Goal: Task Accomplishment & Management: Manage account settings

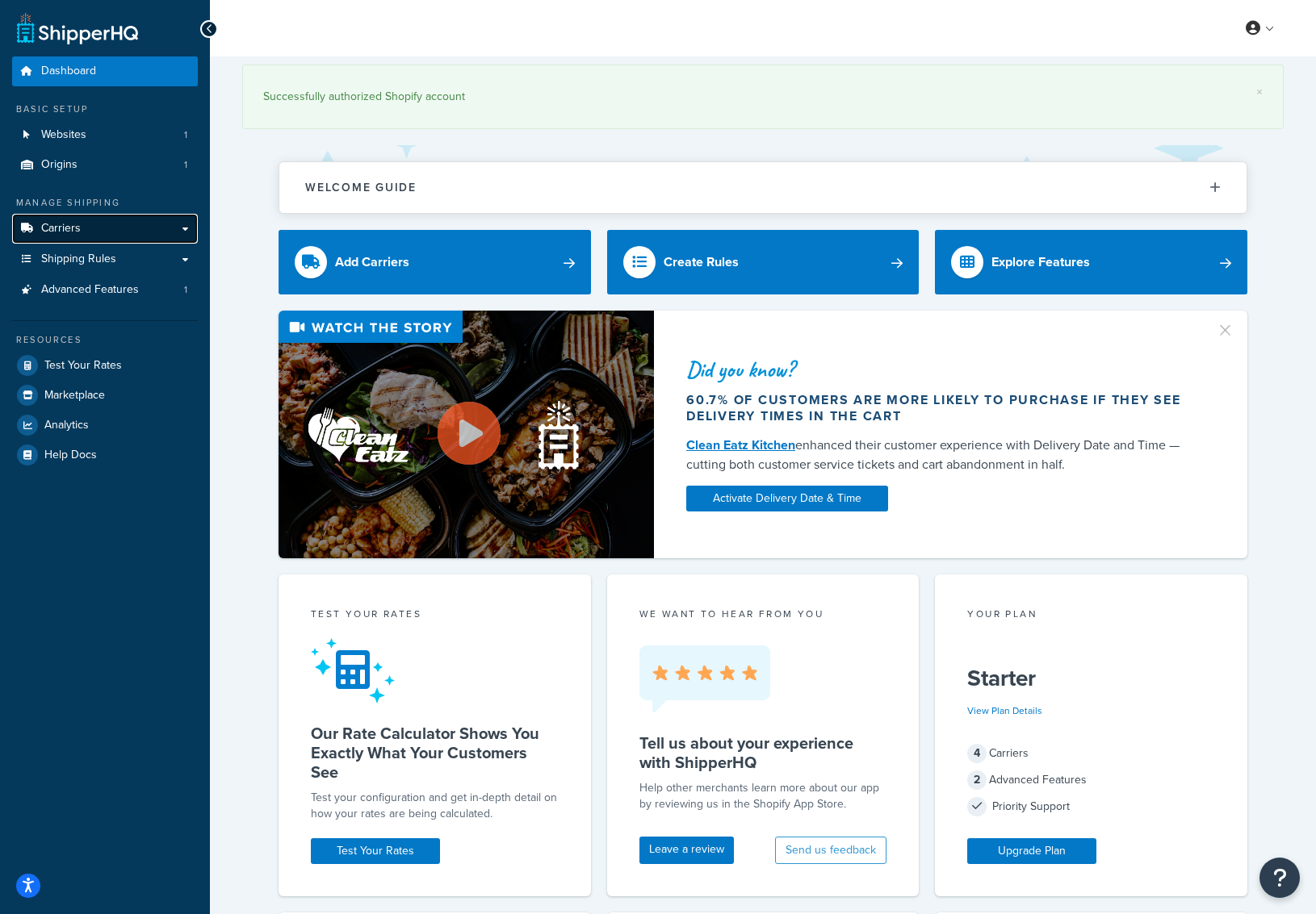
click at [78, 222] on span "Carriers" at bounding box center [60, 229] width 40 height 14
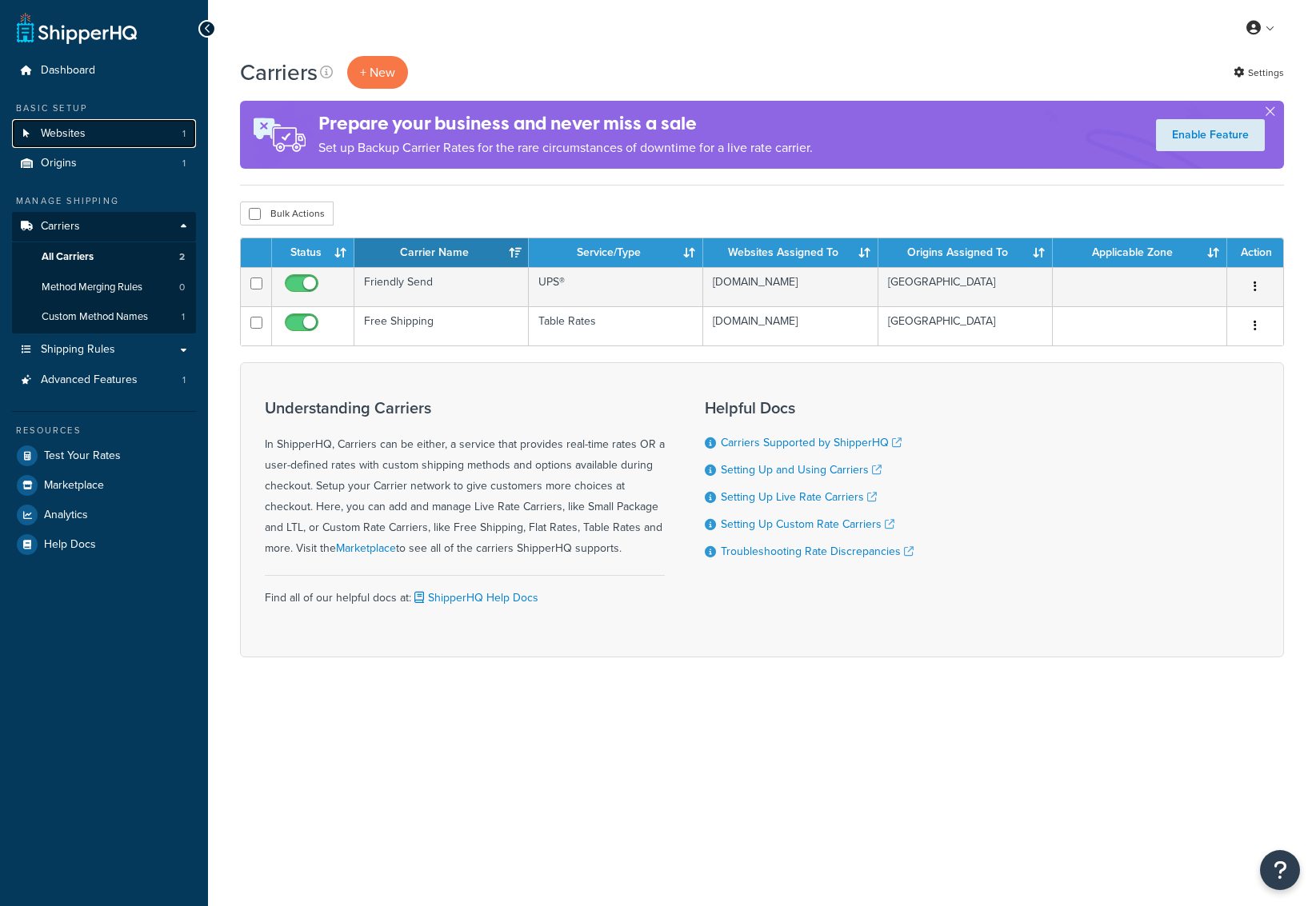
click at [94, 136] on link "Websites 1" at bounding box center [104, 133] width 184 height 29
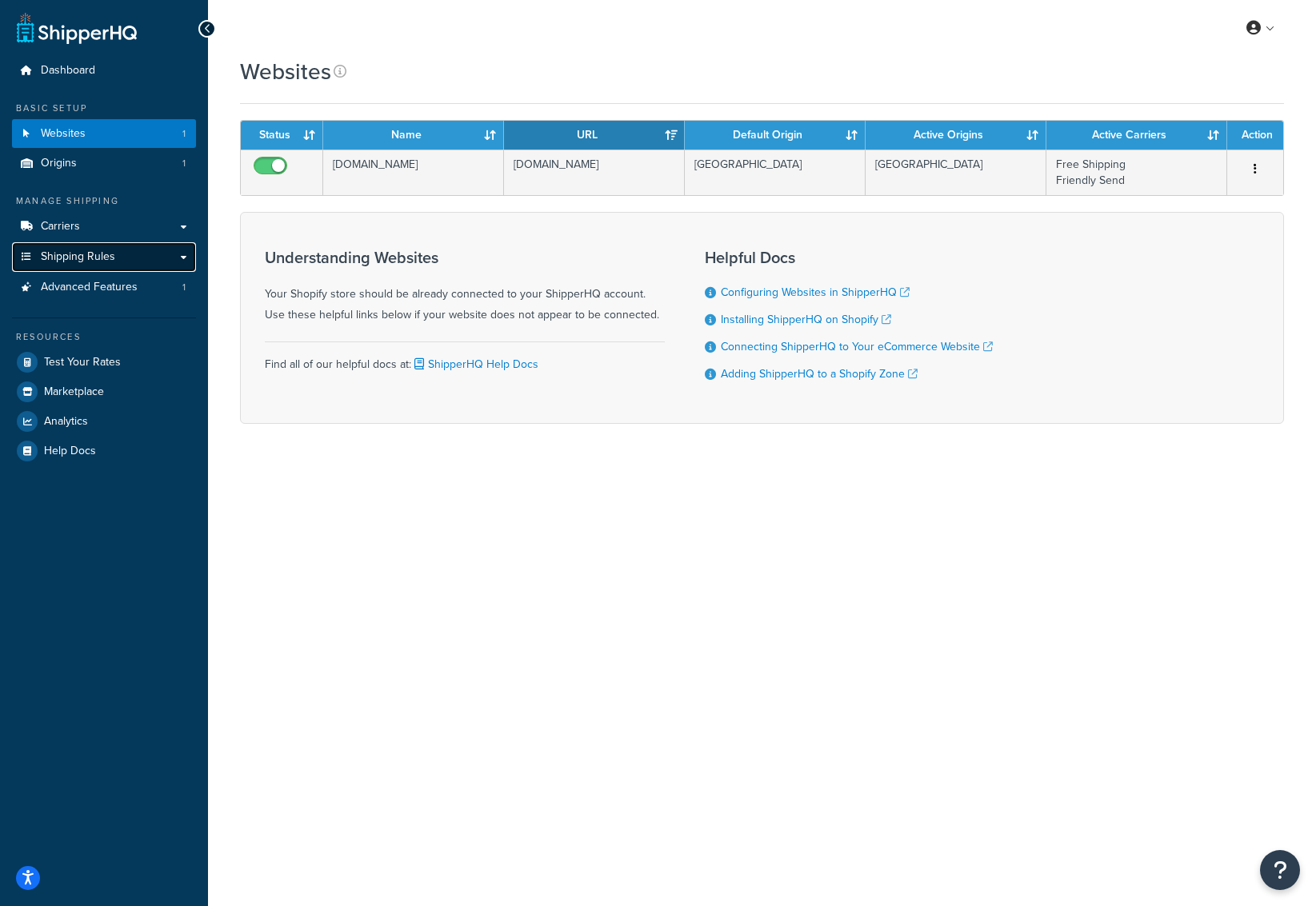
click at [78, 260] on span "Shipping Rules" at bounding box center [78, 257] width 74 height 13
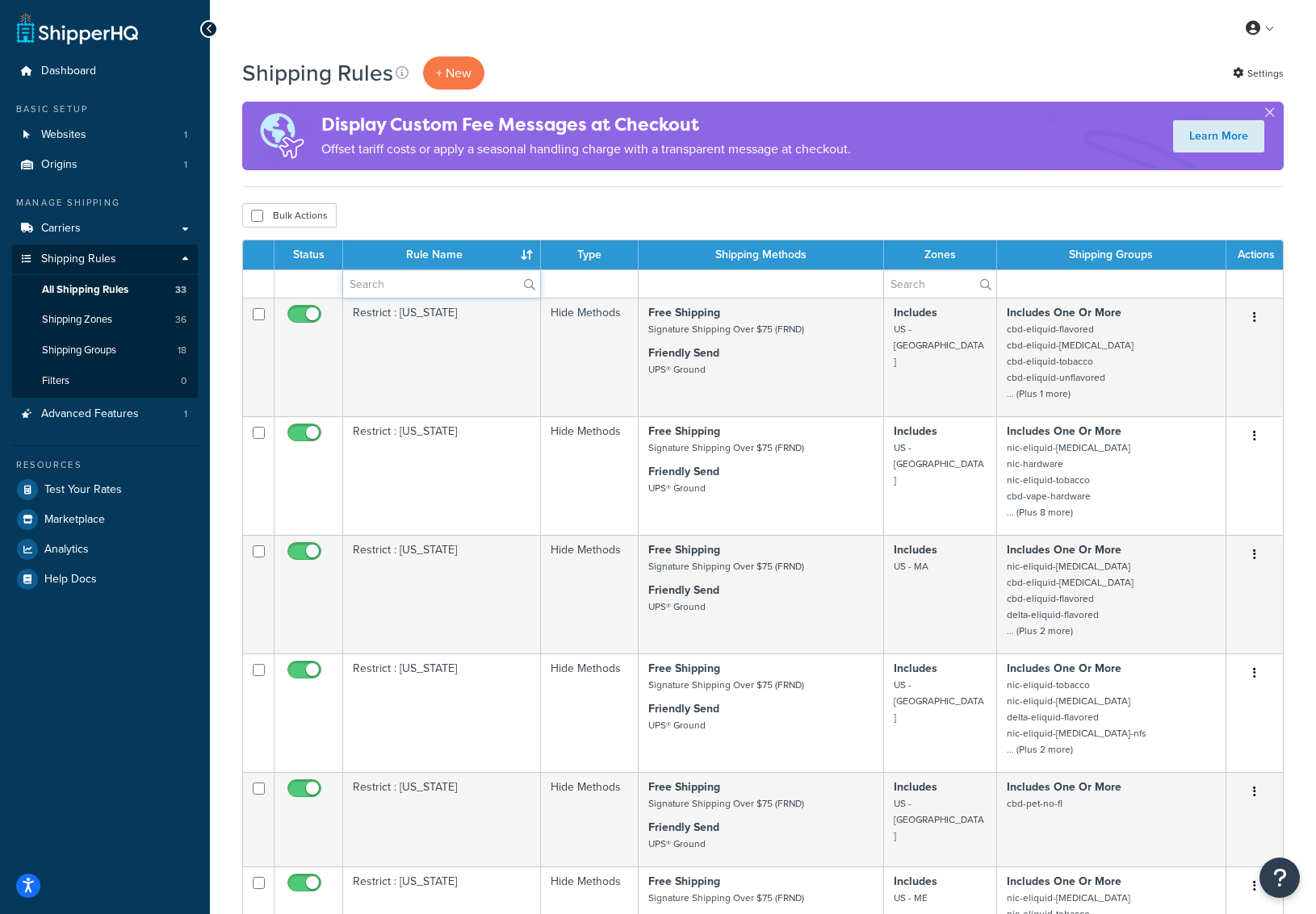
click at [443, 297] on input "text" at bounding box center [442, 284] width 197 height 27
type input "miss"
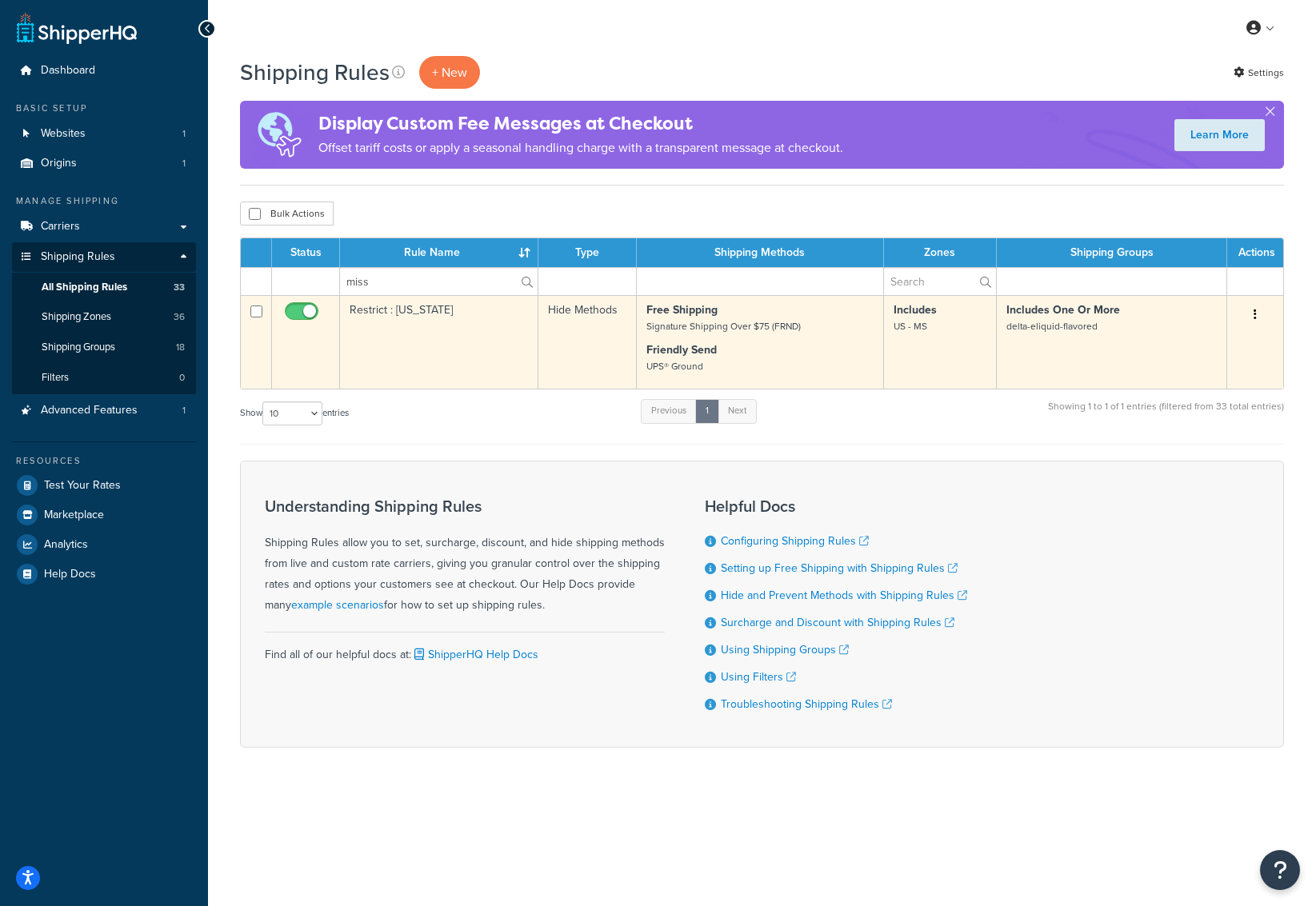
click at [446, 315] on td "Restrict : [US_STATE]" at bounding box center [438, 341] width 198 height 94
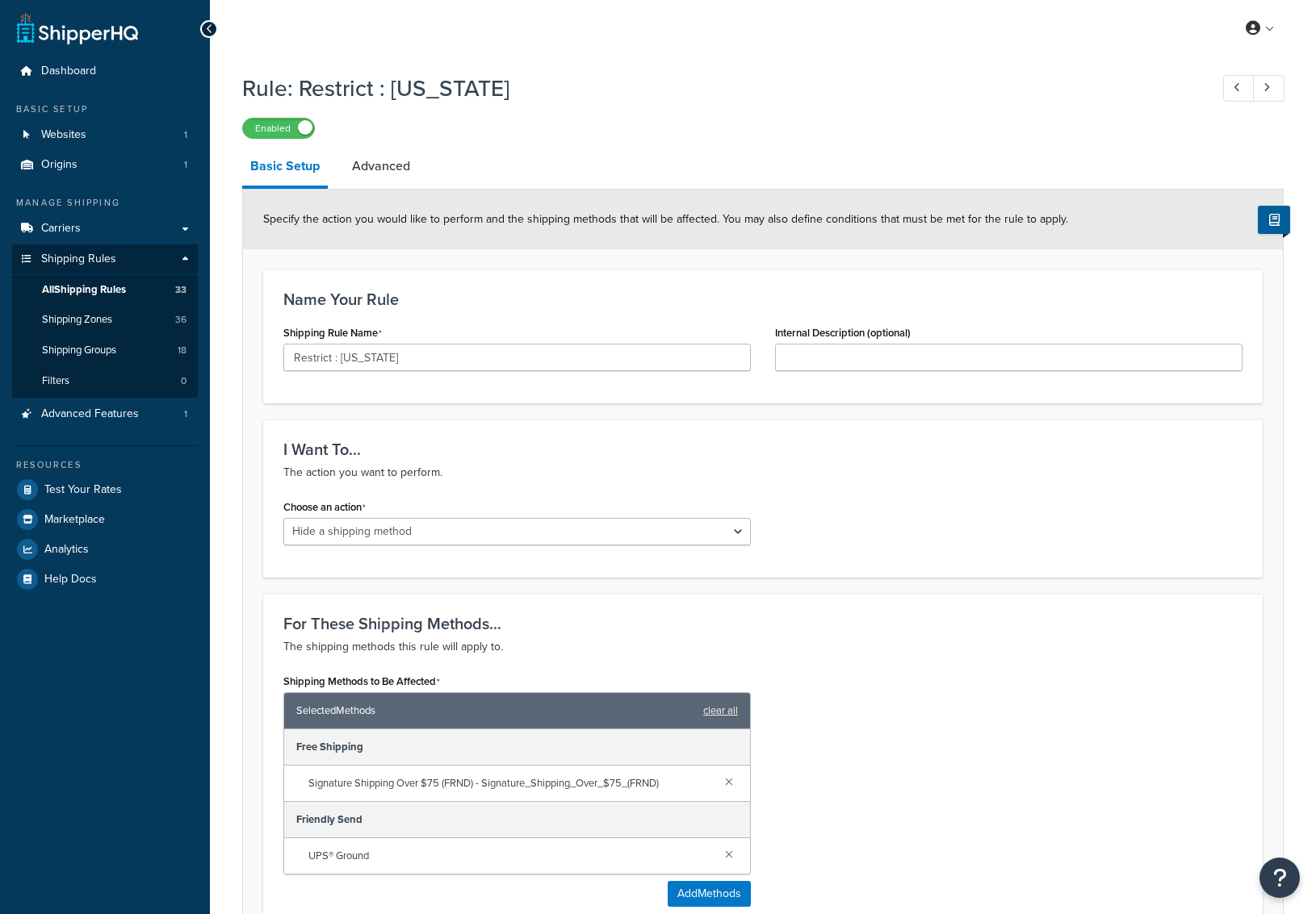
select select "HIDE"
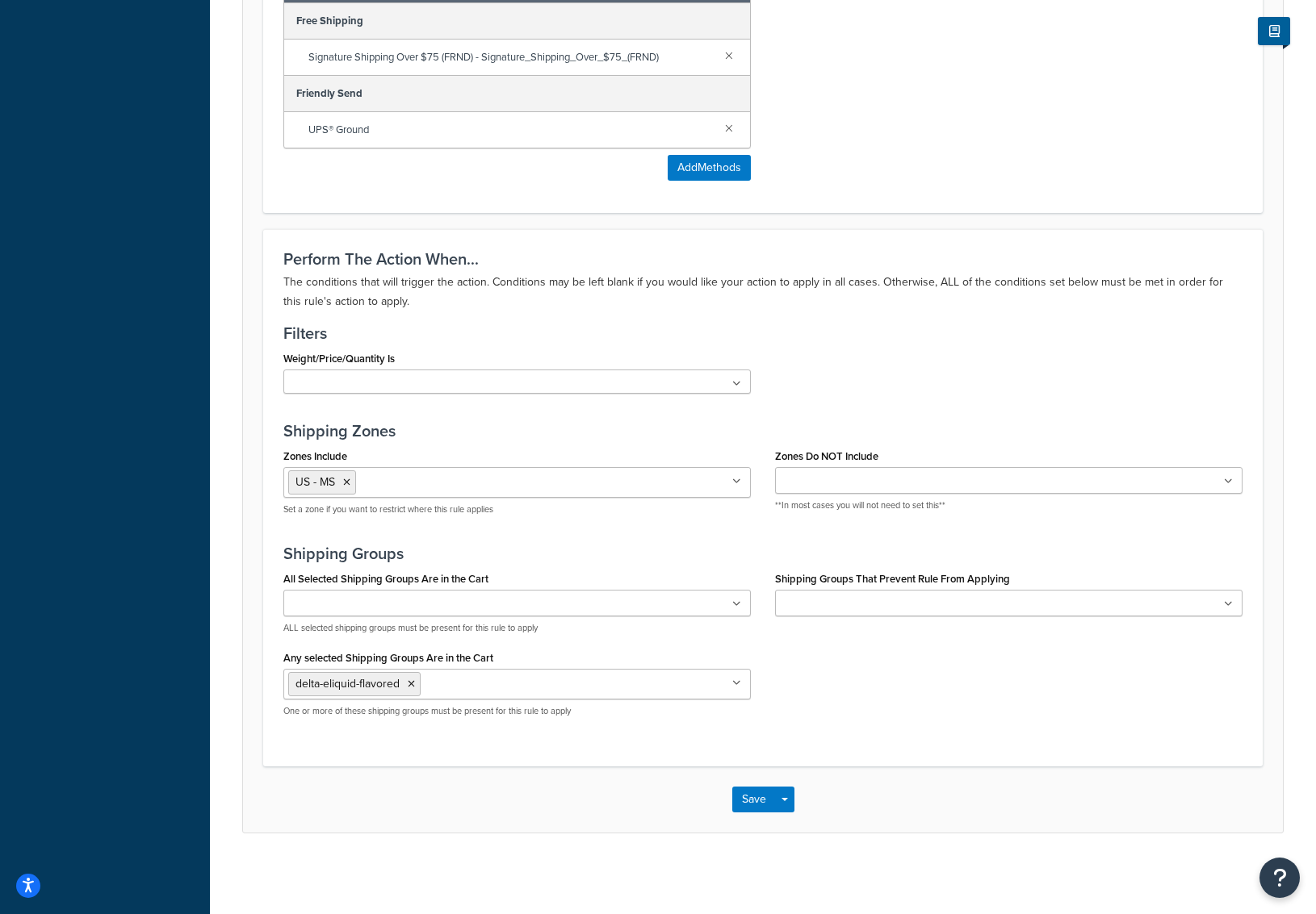
scroll to position [728, 0]
click at [518, 695] on ul "delta-eliquid-flavored" at bounding box center [517, 684] width 468 height 31
click at [1061, 707] on div "All Selected Shipping Groups Are in the Cart cbd-edible cbd-eliquid-flavored cb…" at bounding box center [763, 649] width 983 height 163
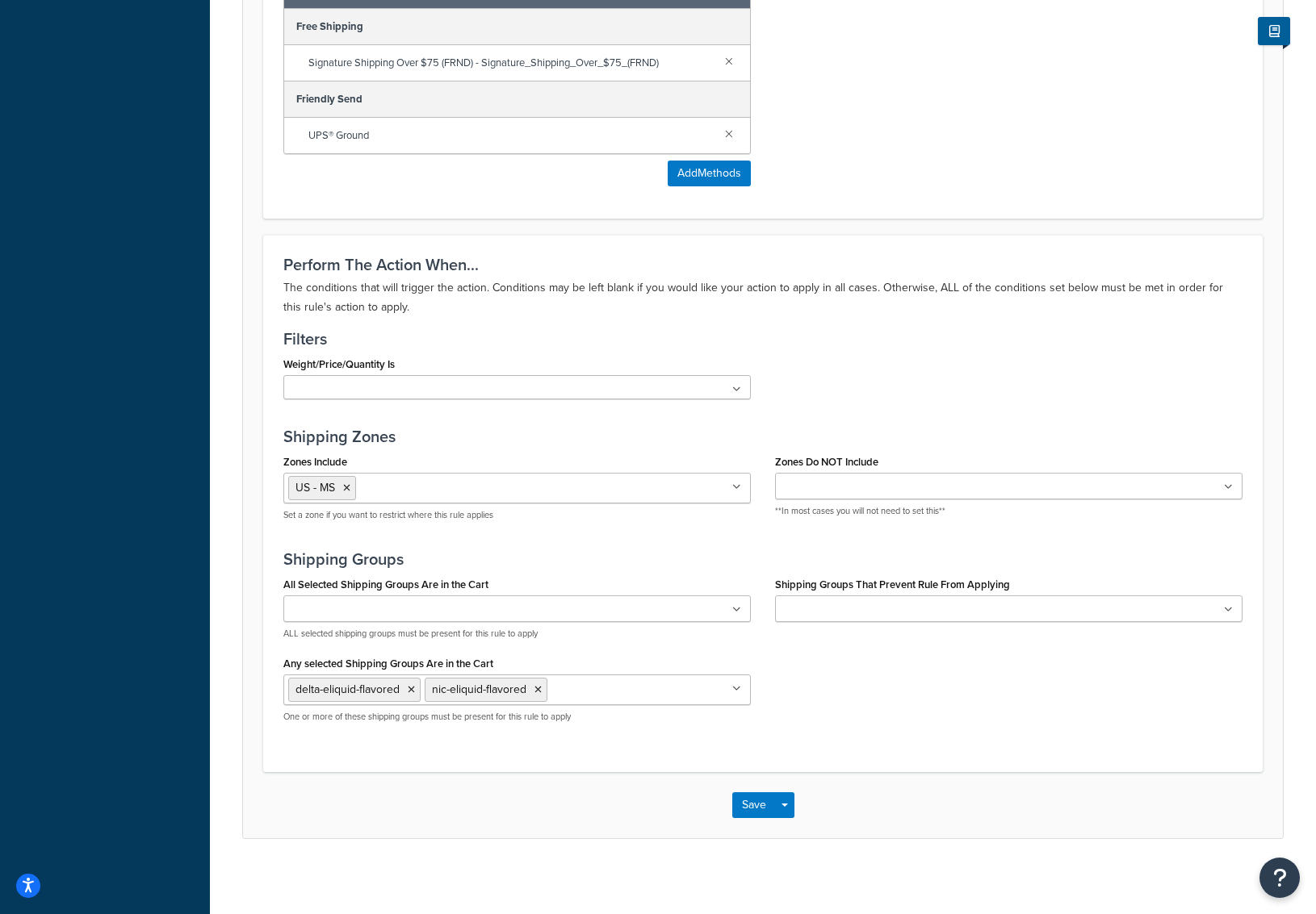
scroll to position [728, 0]
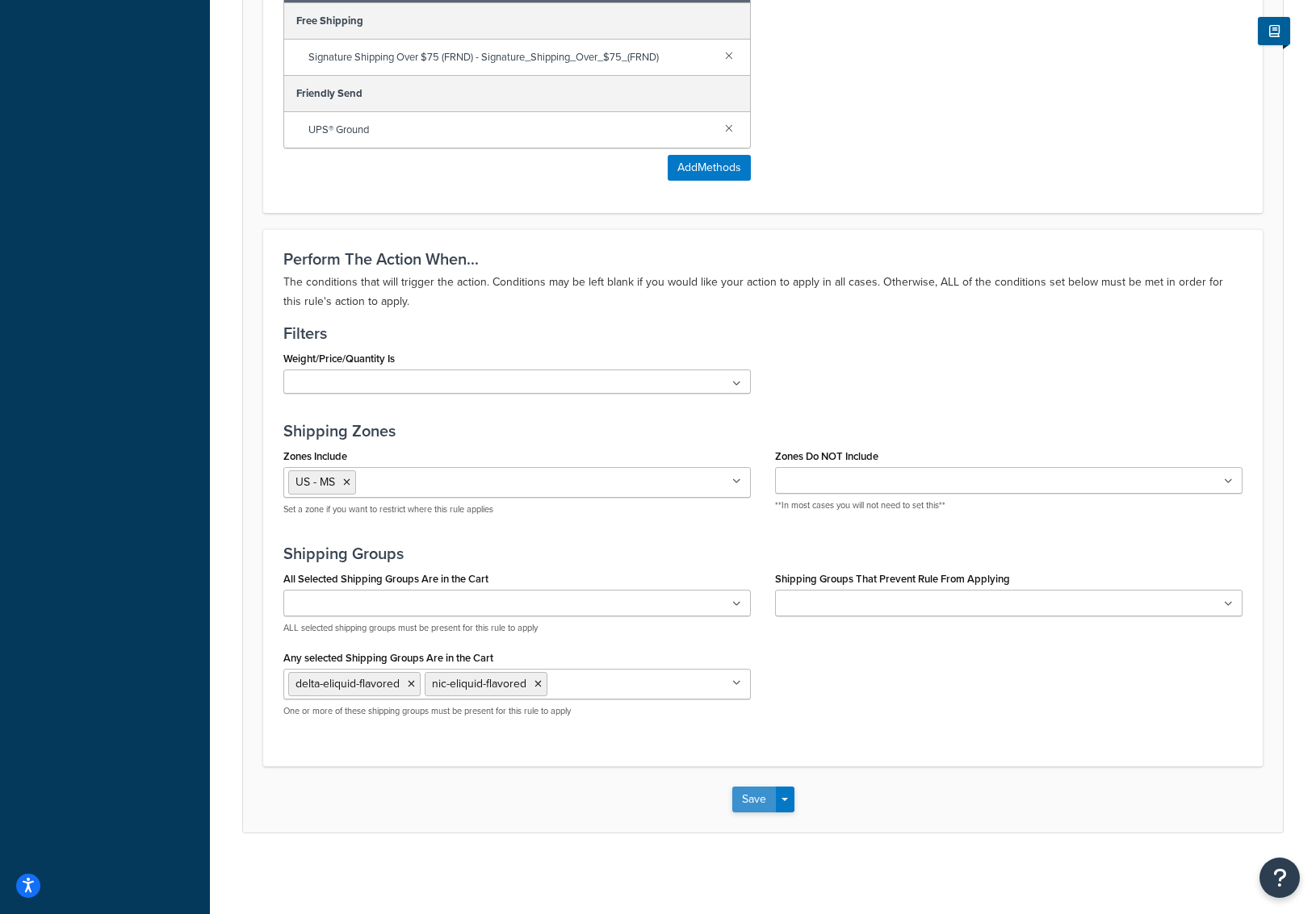
click at [747, 794] on button "Save" at bounding box center [754, 799] width 43 height 26
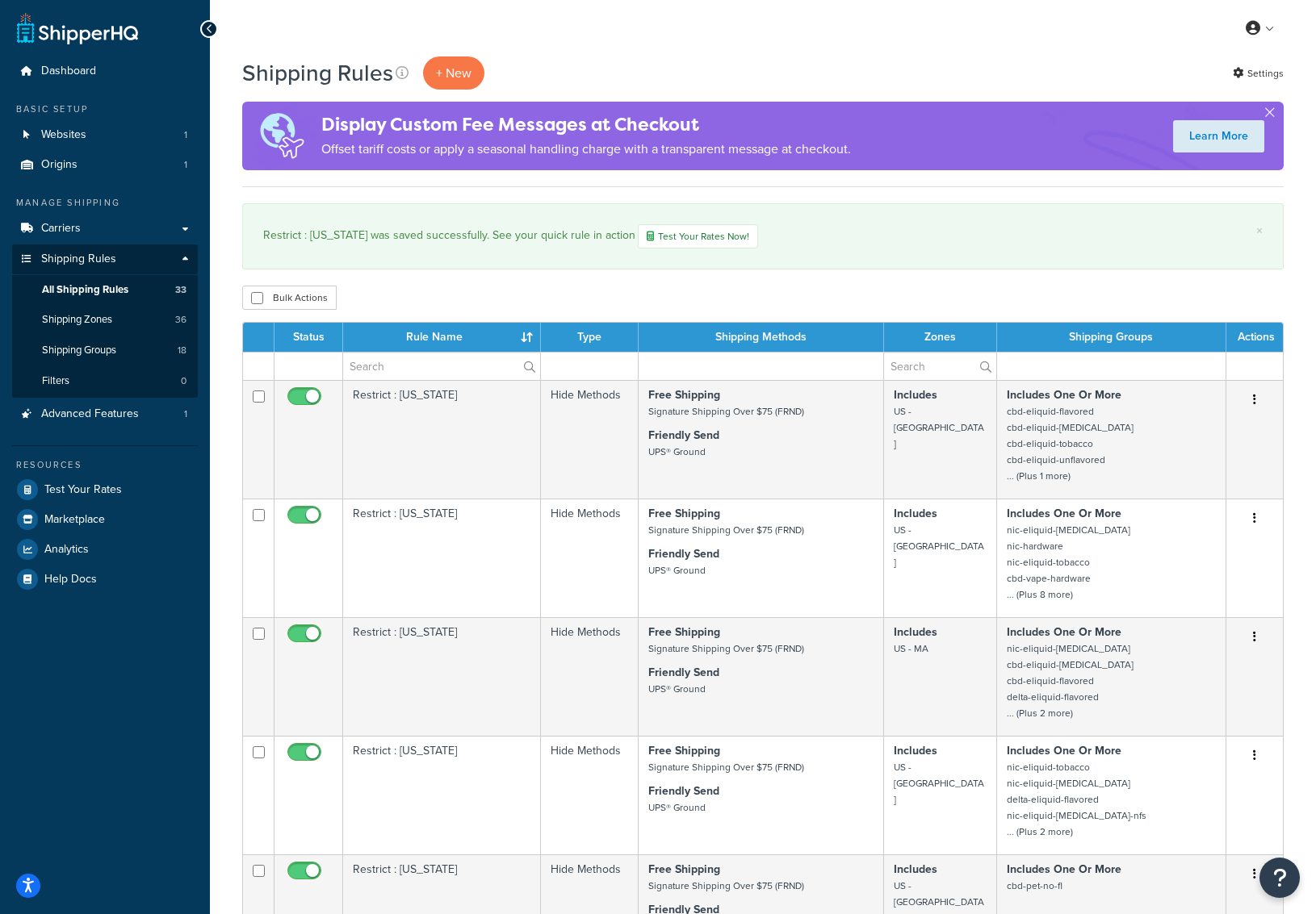
click at [829, 53] on div "My Profile Billing Global Settings Contact Us Logout" at bounding box center [763, 28] width 1106 height 56
click at [1056, 31] on div "My Profile Billing Global Settings Contact Us Logout" at bounding box center [763, 28] width 1106 height 56
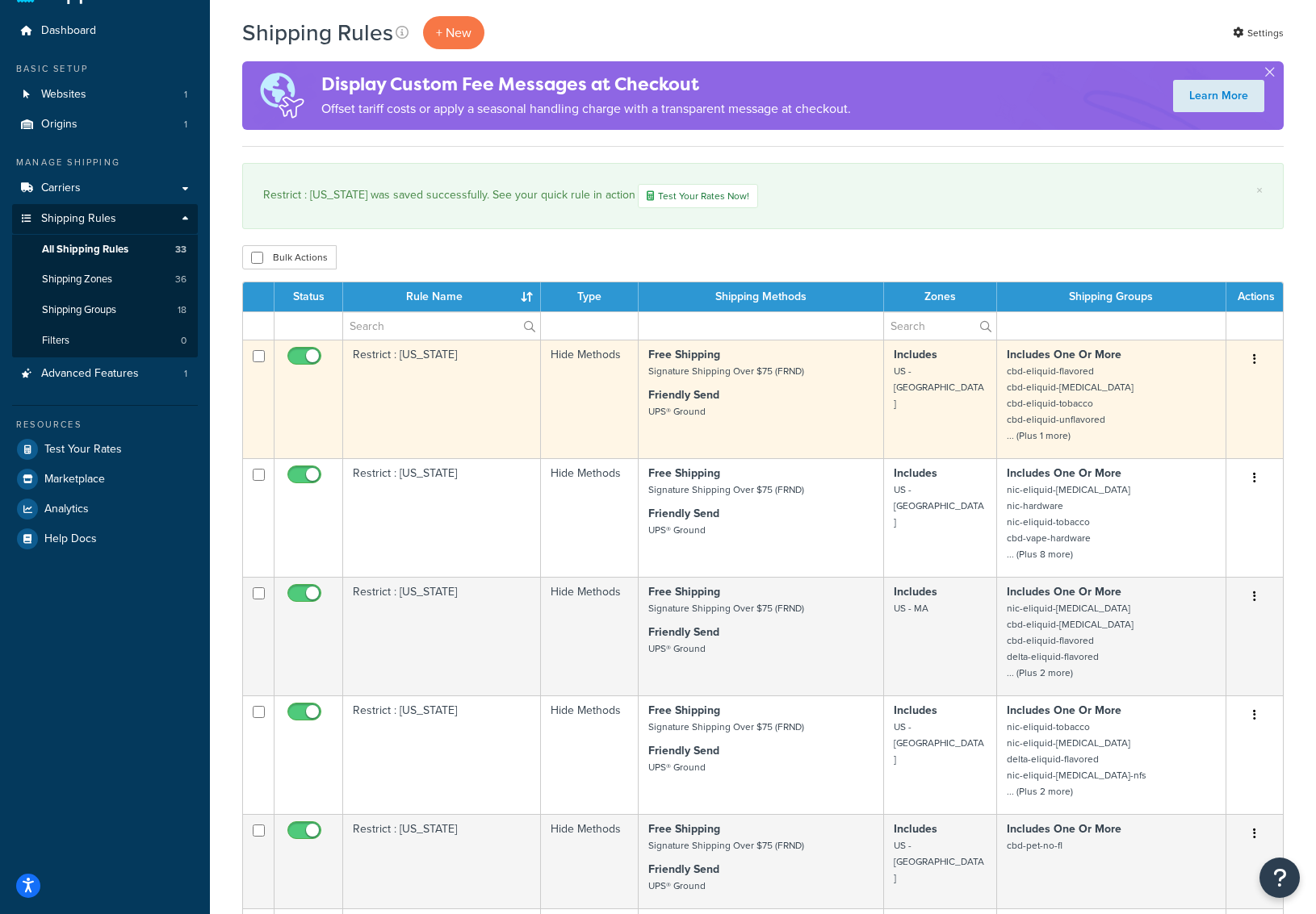
scroll to position [81, 0]
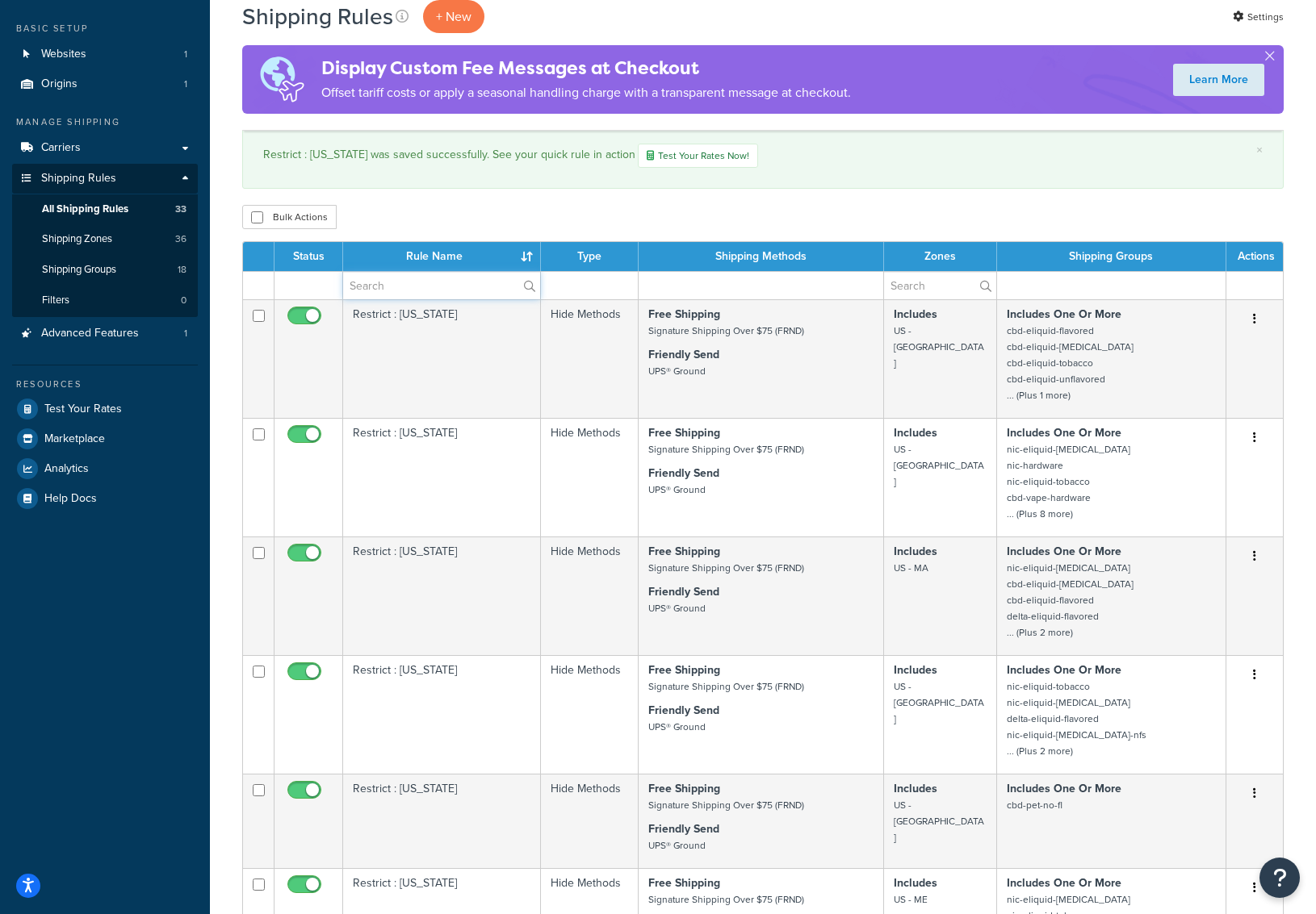
click at [417, 286] on input "text" at bounding box center [442, 286] width 197 height 27
type input "miss"
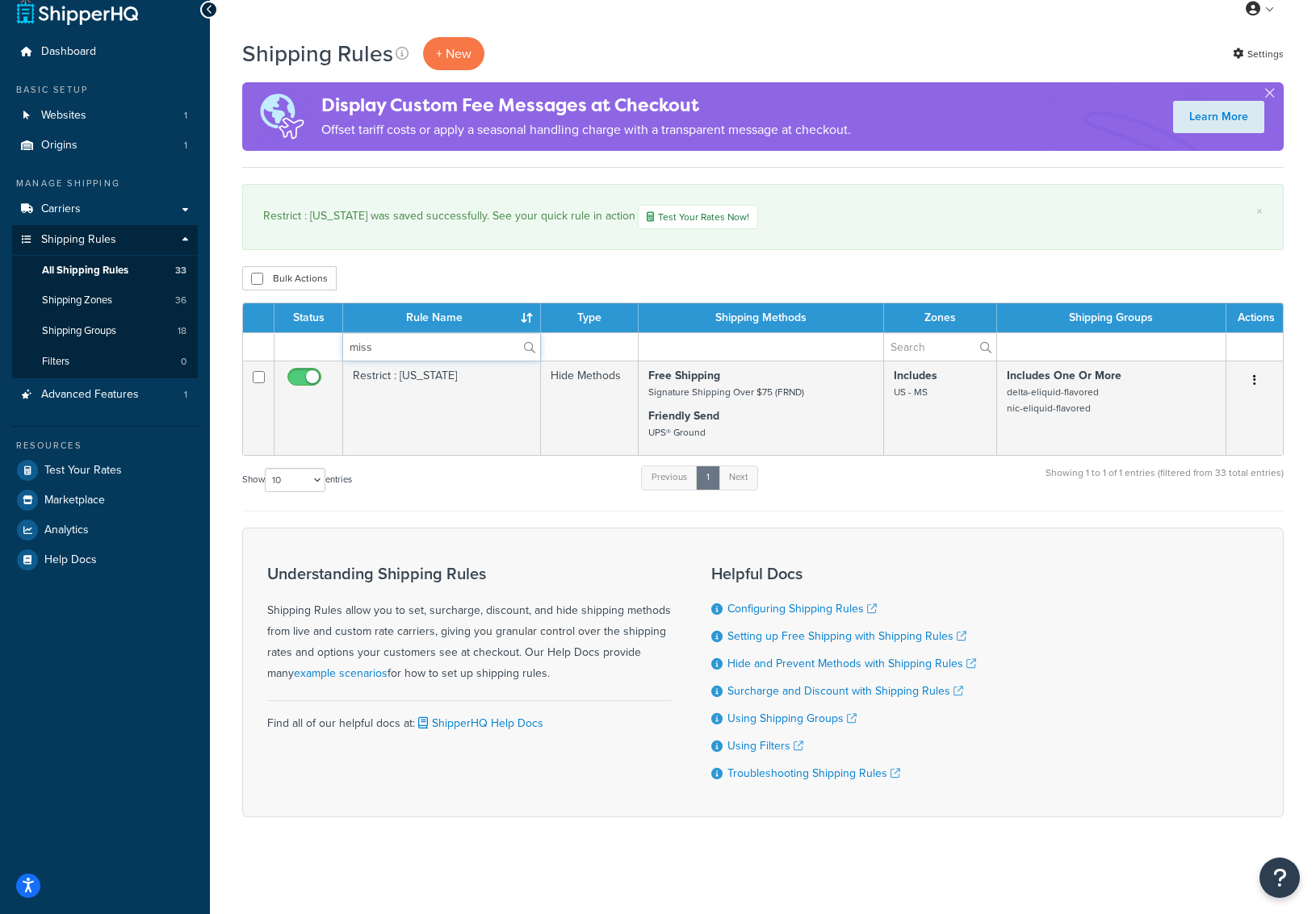
scroll to position [0, 0]
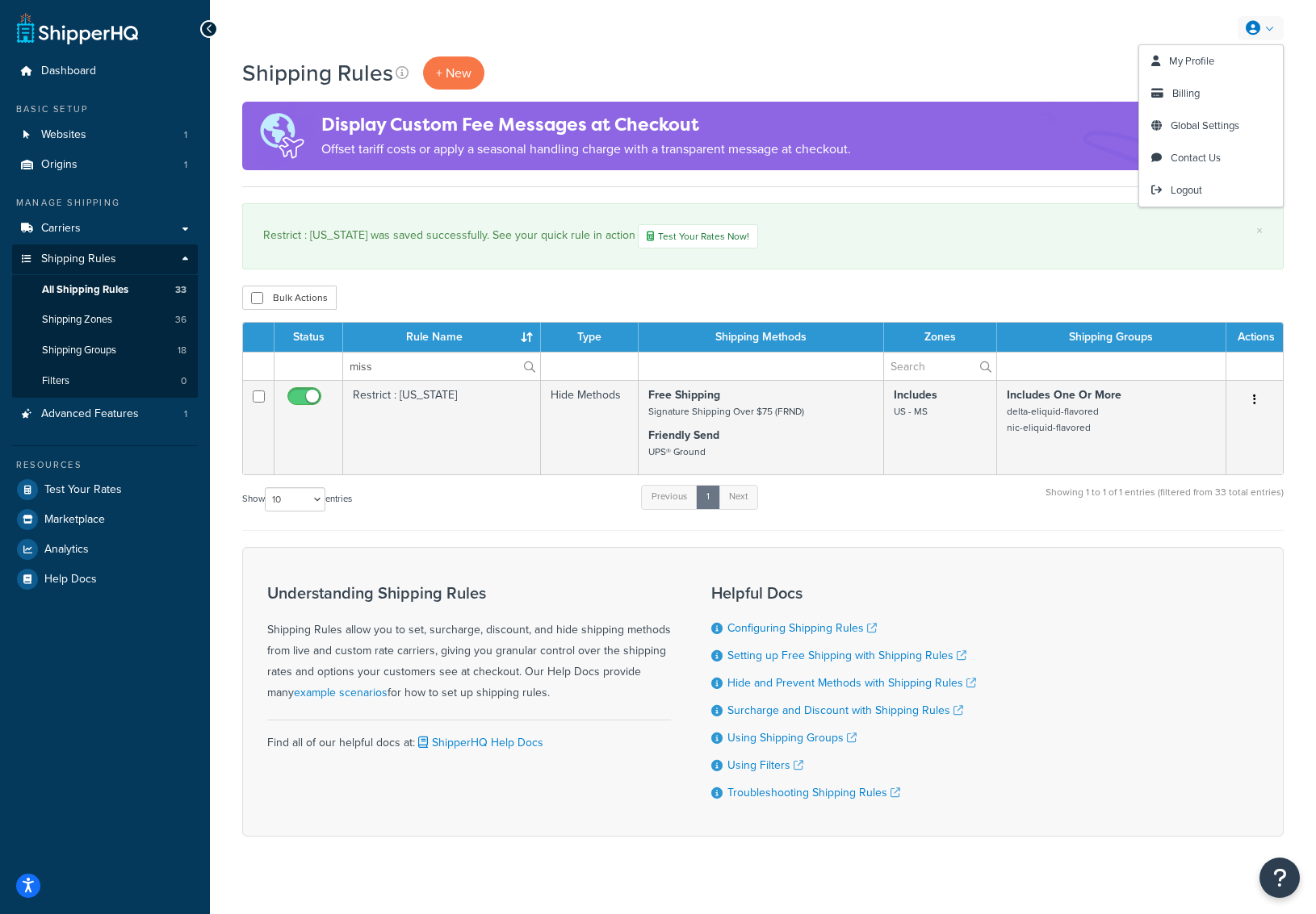
click at [1273, 28] on link at bounding box center [1261, 28] width 46 height 24
click at [1208, 198] on link "Logout" at bounding box center [1211, 190] width 144 height 32
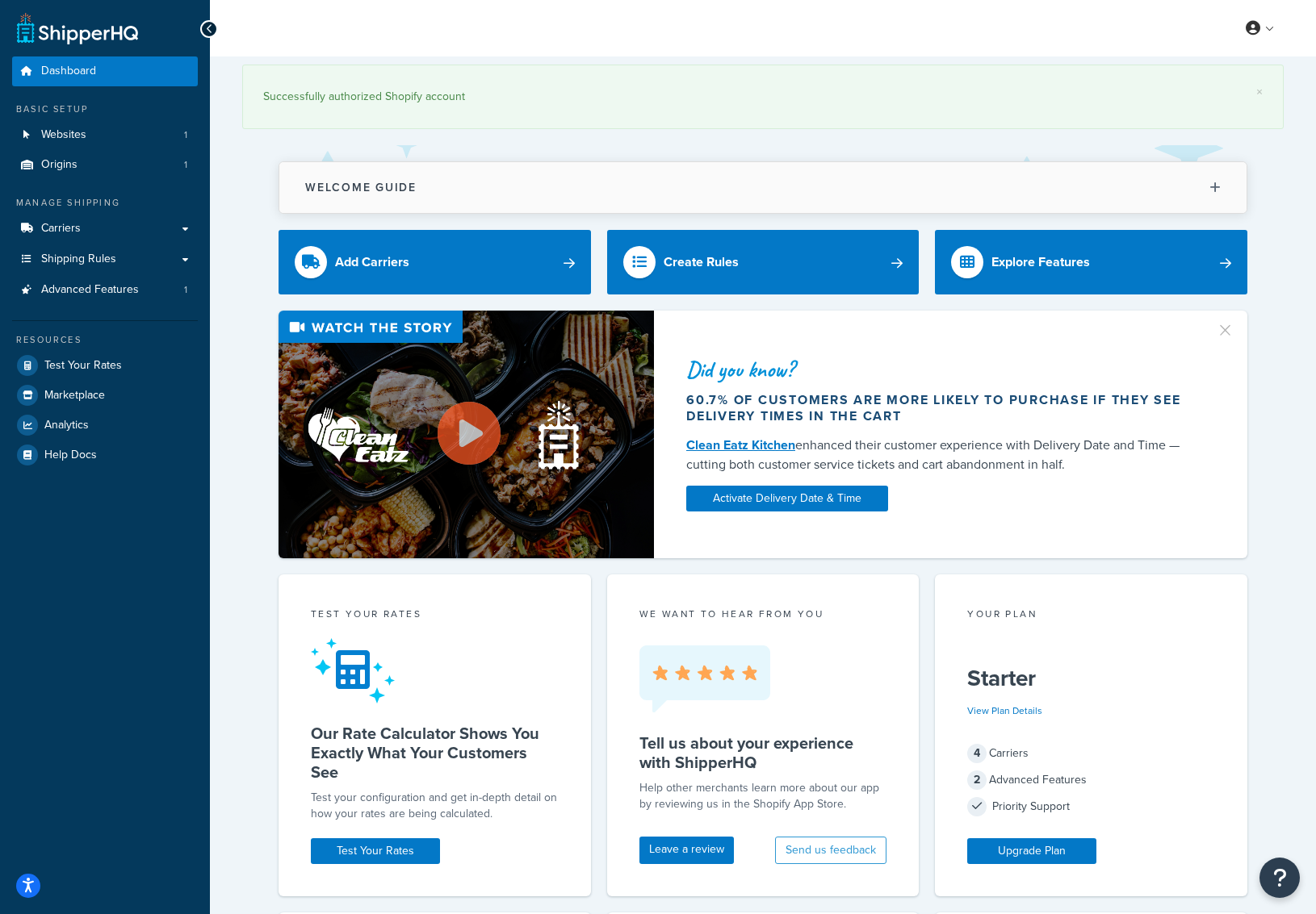
click at [488, 162] on button "Welcome Guide" at bounding box center [762, 188] width 967 height 51
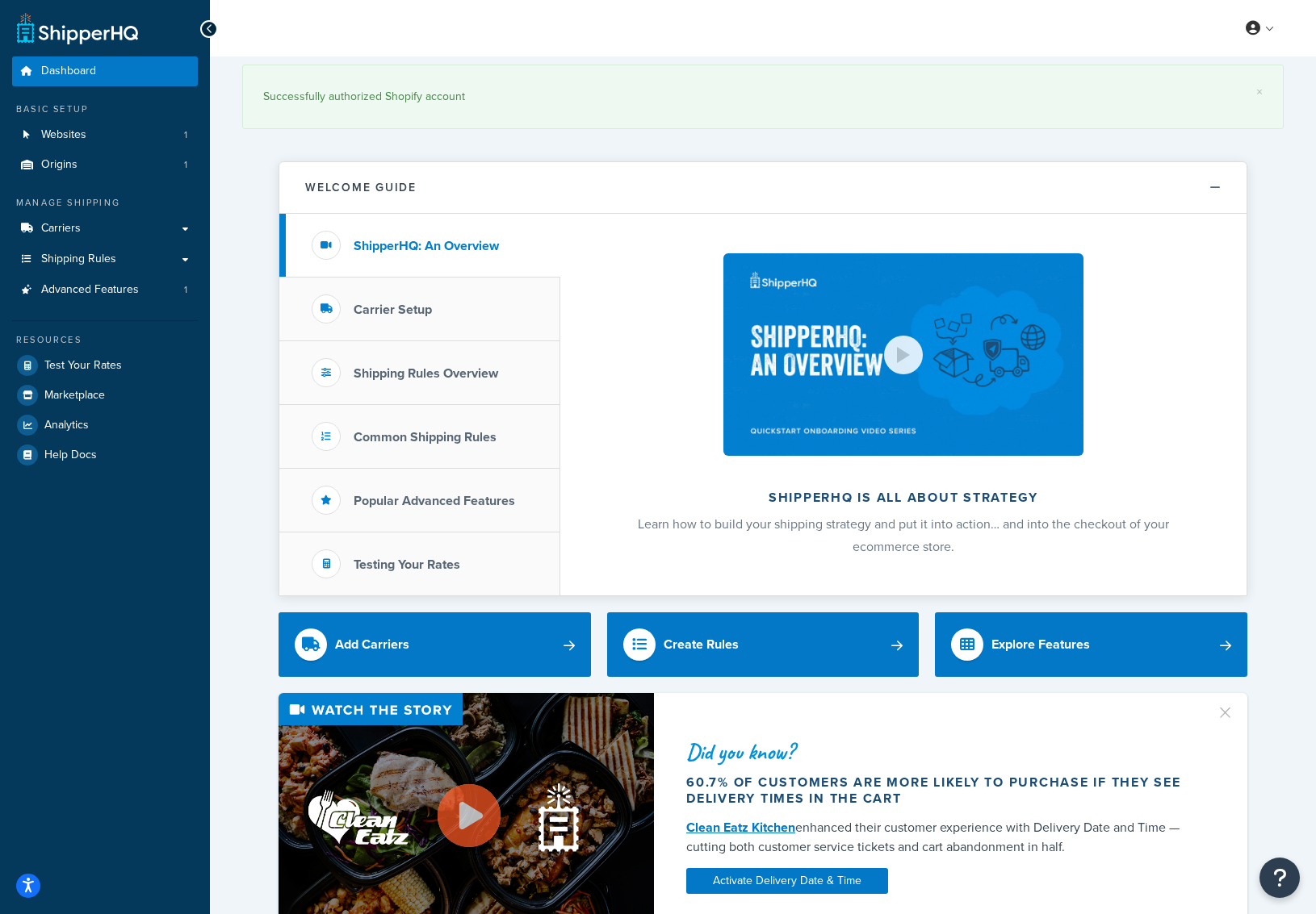
click at [488, 162] on div "Welcome Guide ShipperHQ: An Overview Carrier Setup Shipping Rules Overview Comm…" at bounding box center [762, 379] width 969 height 435
click at [487, 167] on button "Welcome Guide" at bounding box center [762, 188] width 967 height 52
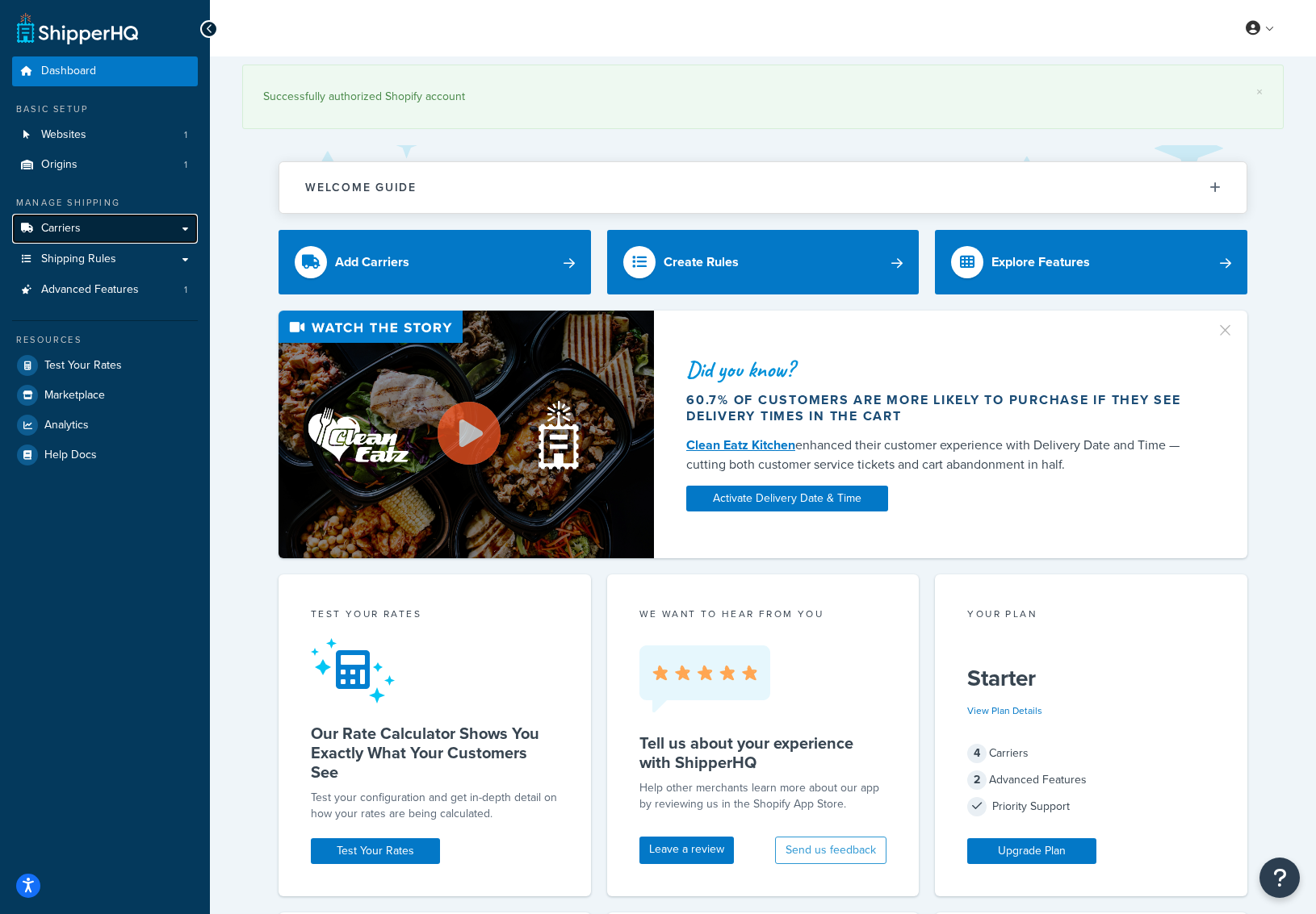
click at [133, 223] on link "Carriers" at bounding box center [105, 229] width 185 height 30
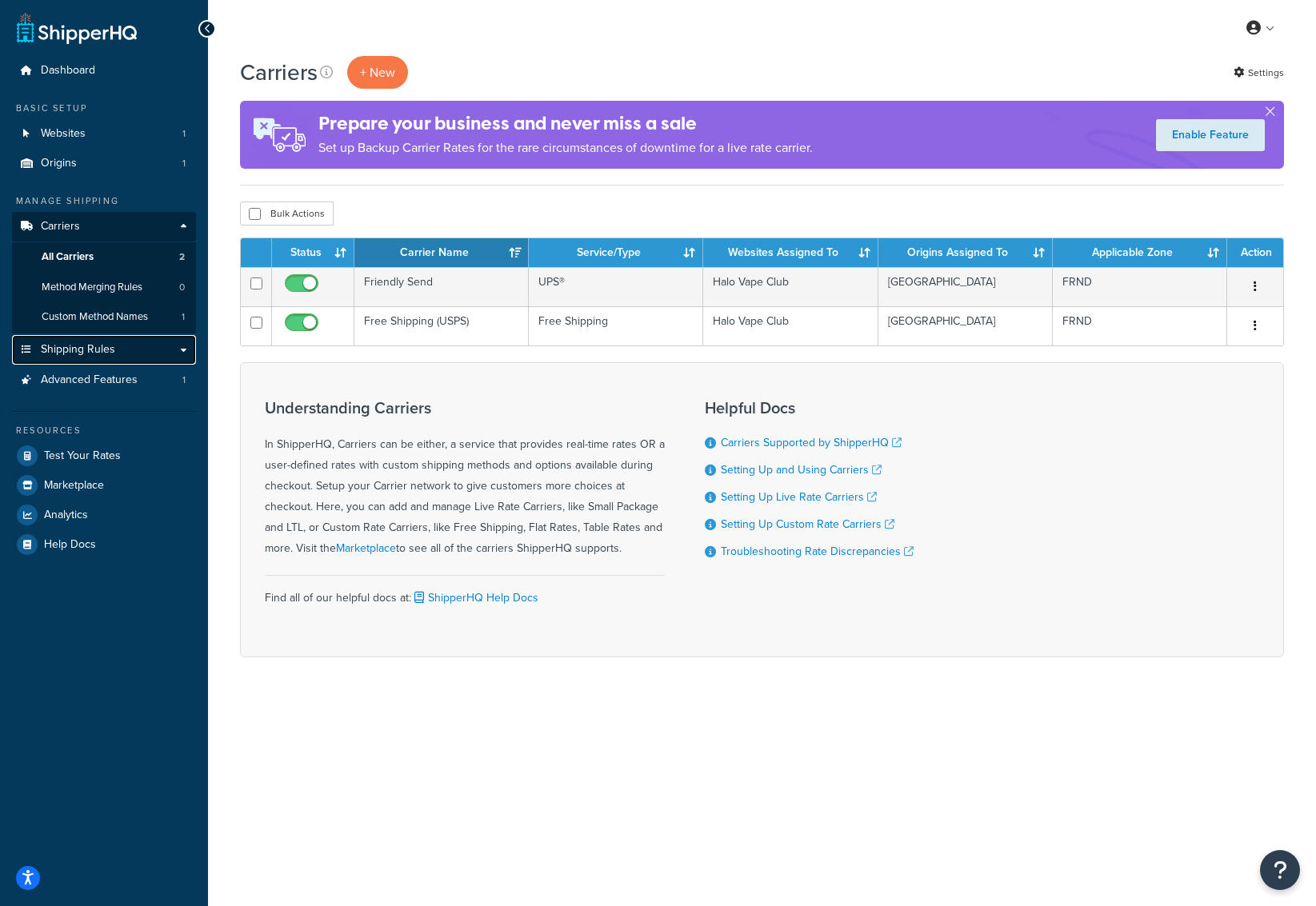
click at [78, 352] on span "Shipping Rules" at bounding box center [78, 350] width 74 height 13
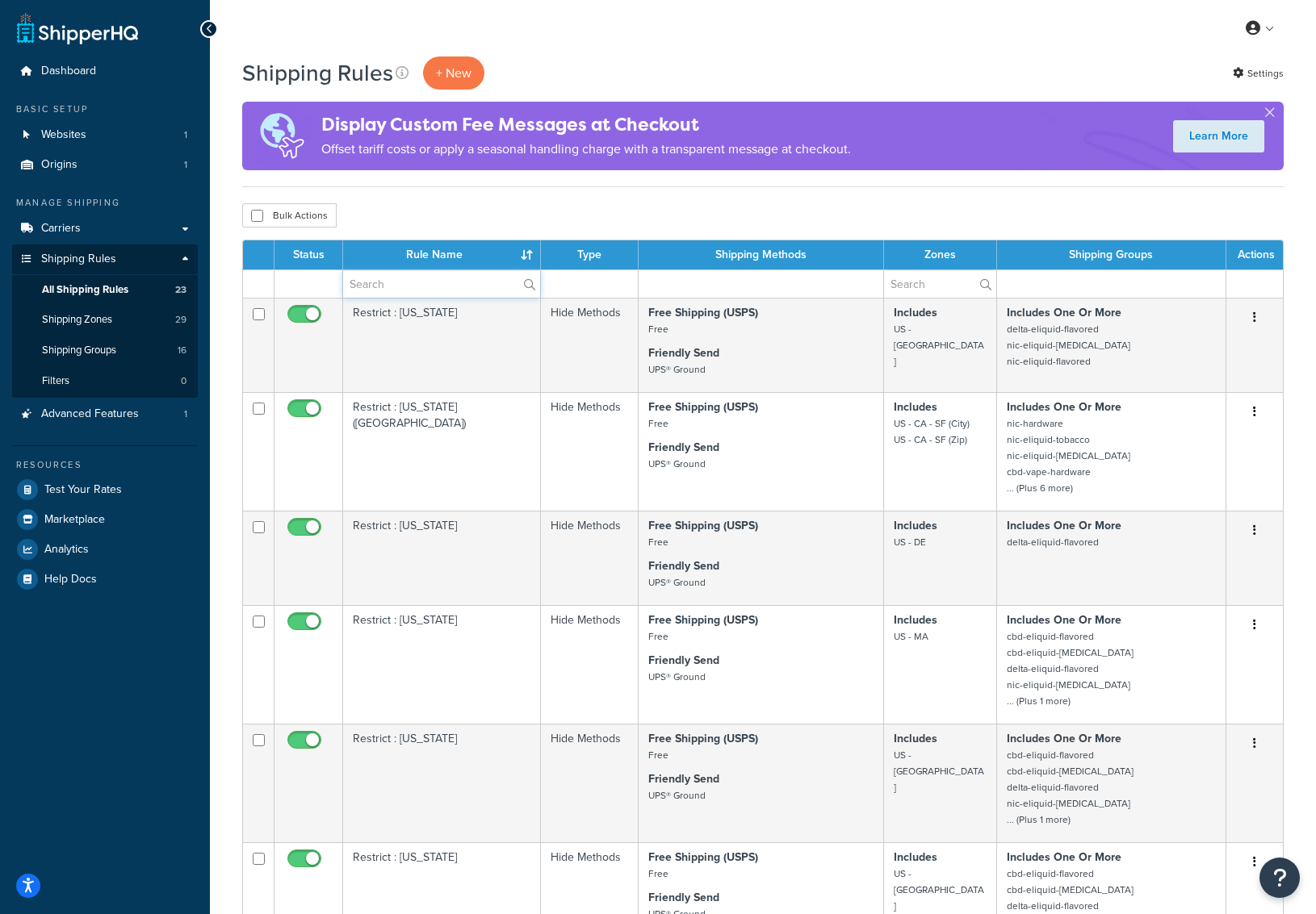
click at [453, 292] on input "text" at bounding box center [442, 284] width 197 height 27
type input "miss"
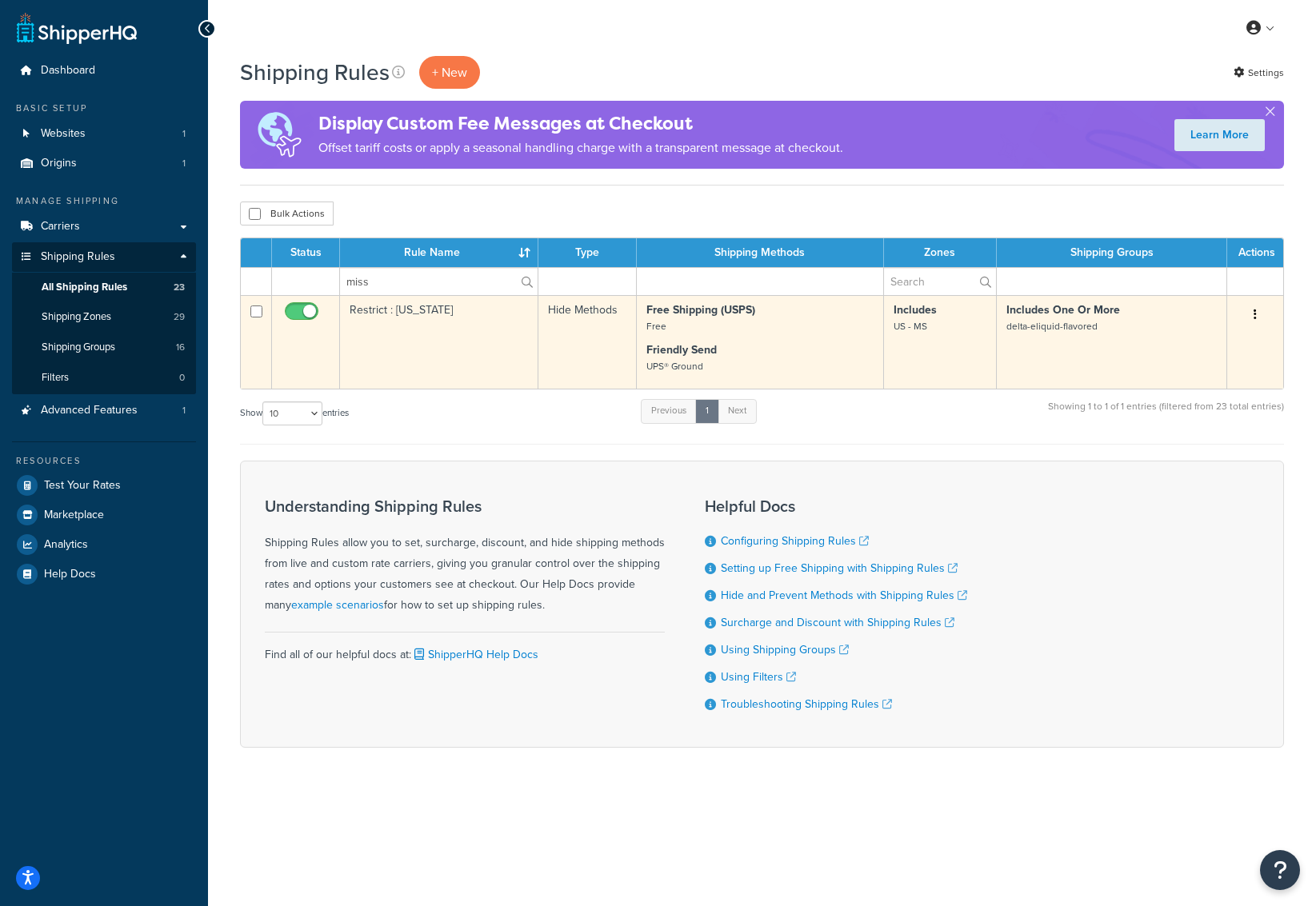
click at [457, 339] on td "Restrict : [US_STATE]" at bounding box center [438, 341] width 198 height 94
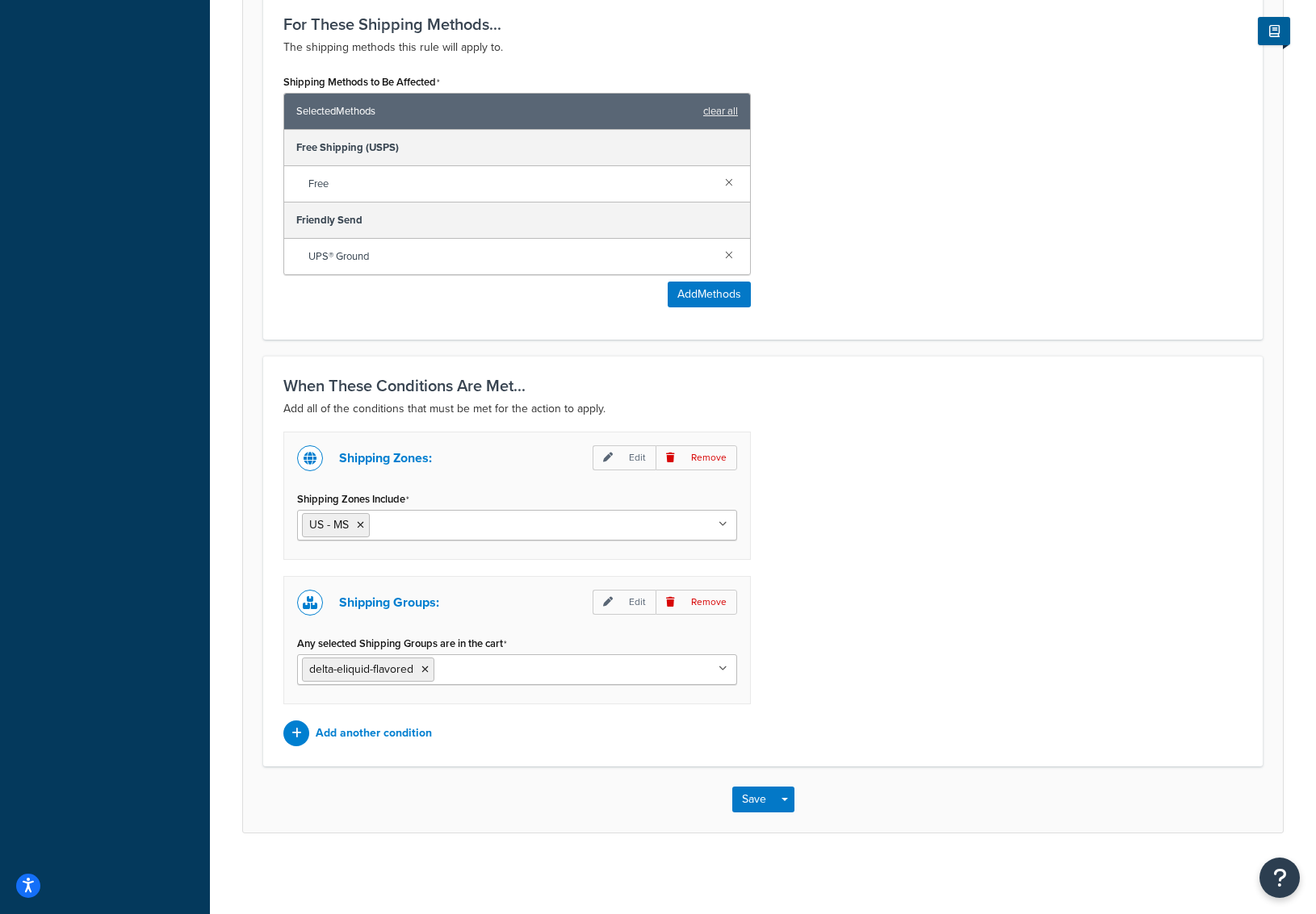
scroll to position [659, 0]
click at [607, 664] on ul "delta-eliquid-flavored" at bounding box center [516, 670] width 440 height 31
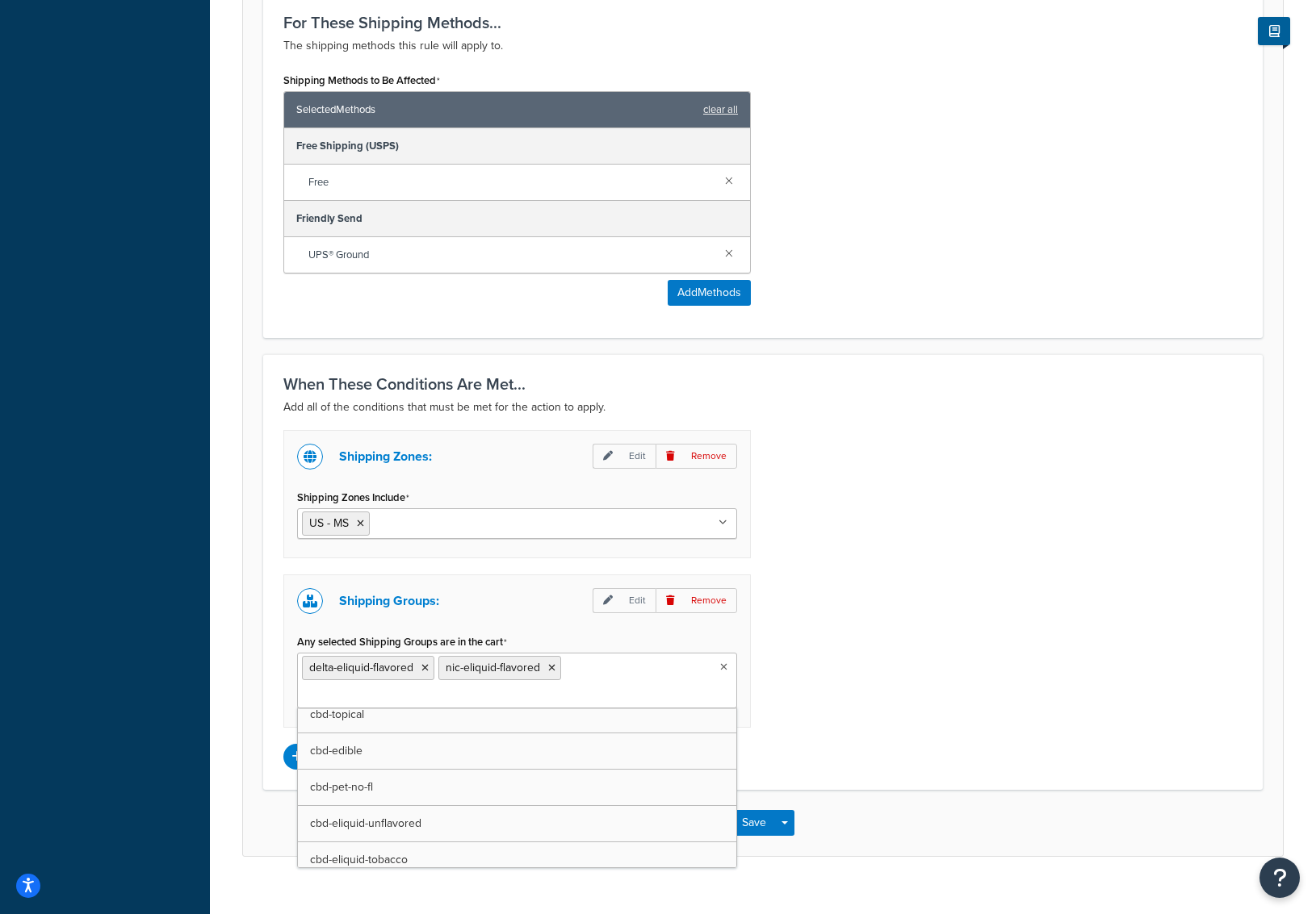
scroll to position [188, 0]
click at [988, 618] on div "Shipping Zones: Edit Remove Shipping Zones Include US - MS US US - CA US - CA -…" at bounding box center [763, 600] width 983 height 340
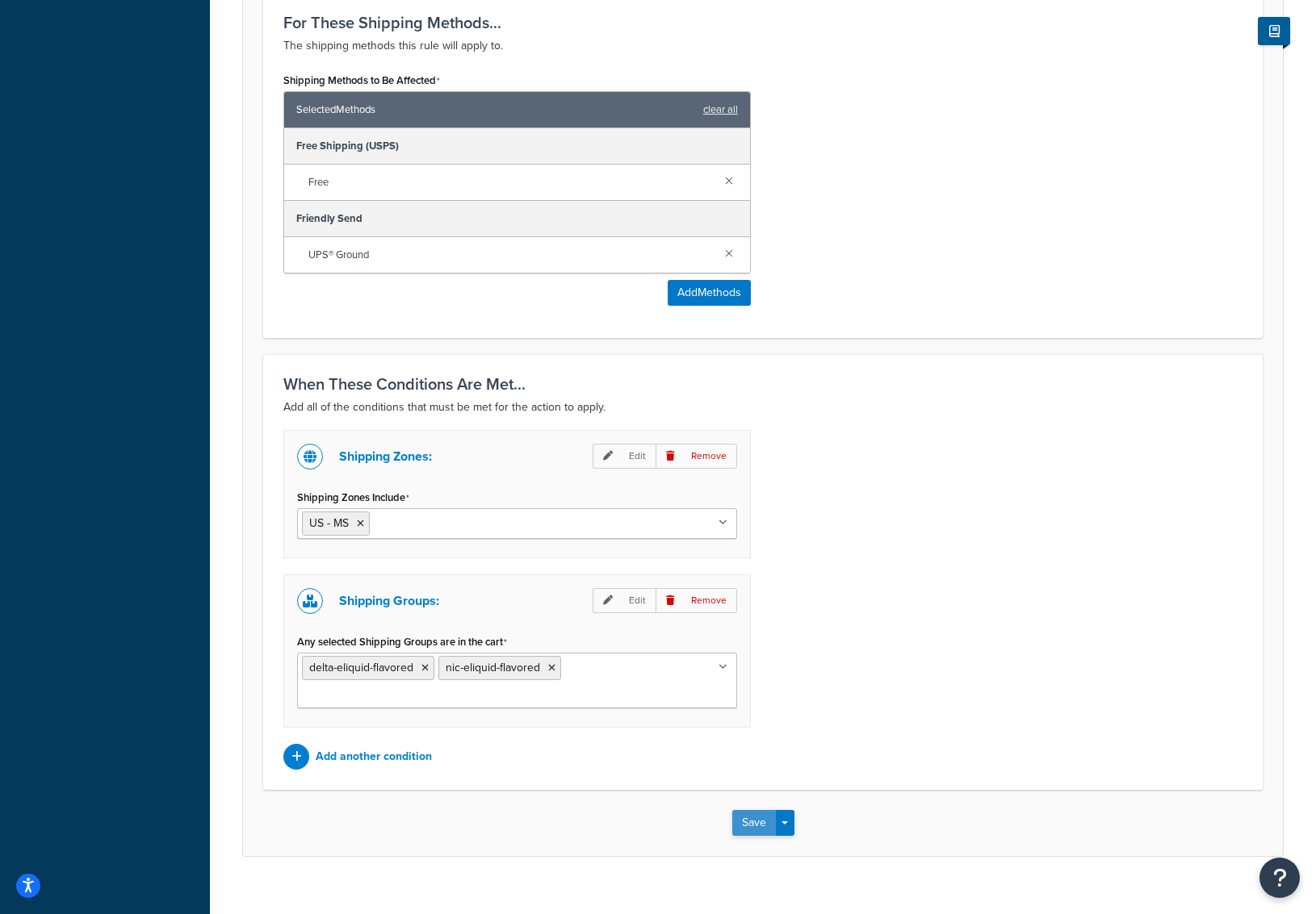
click at [751, 810] on button "Save" at bounding box center [754, 823] width 43 height 26
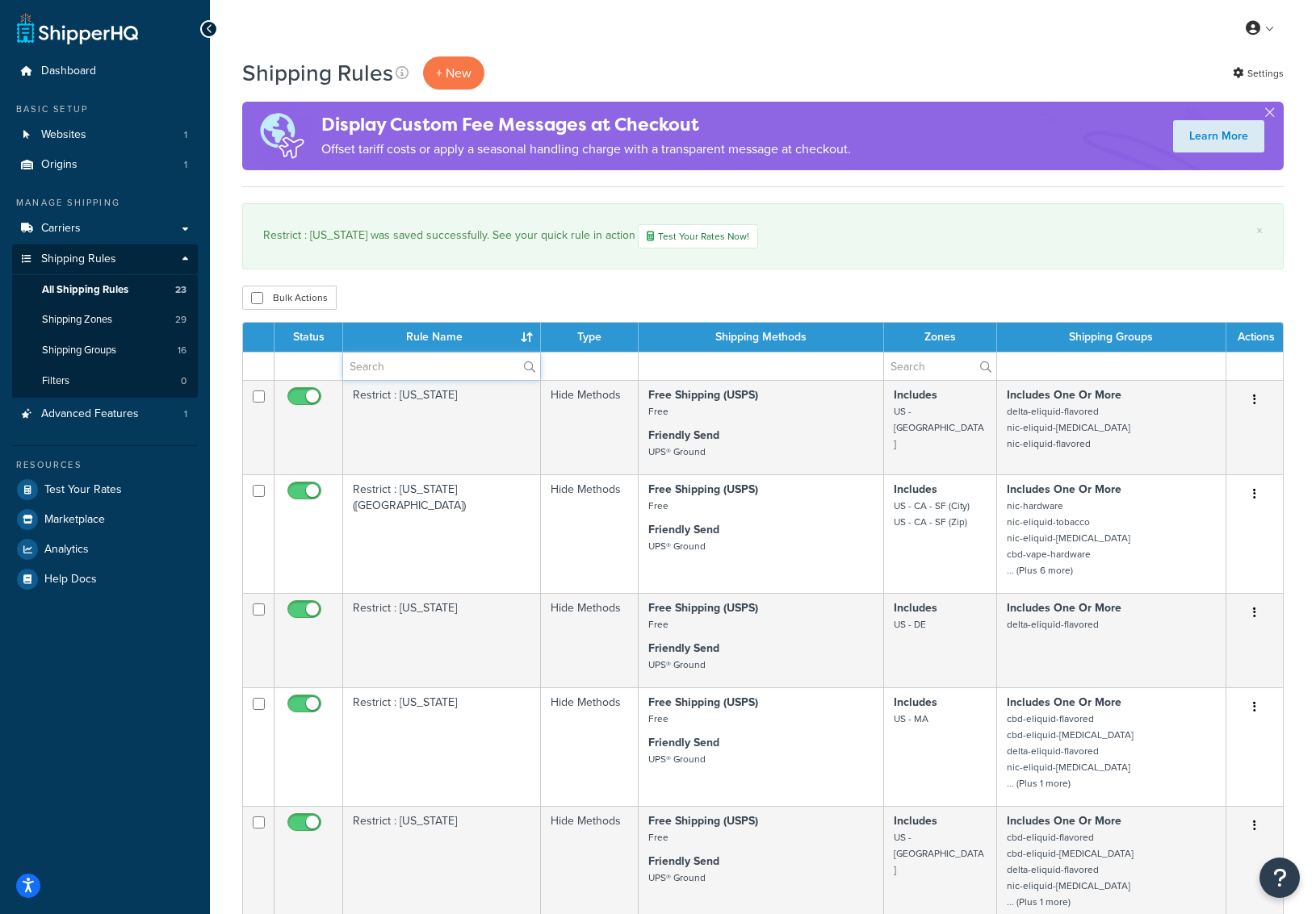
click at [365, 364] on input "text" at bounding box center [442, 366] width 197 height 27
type input "miss"
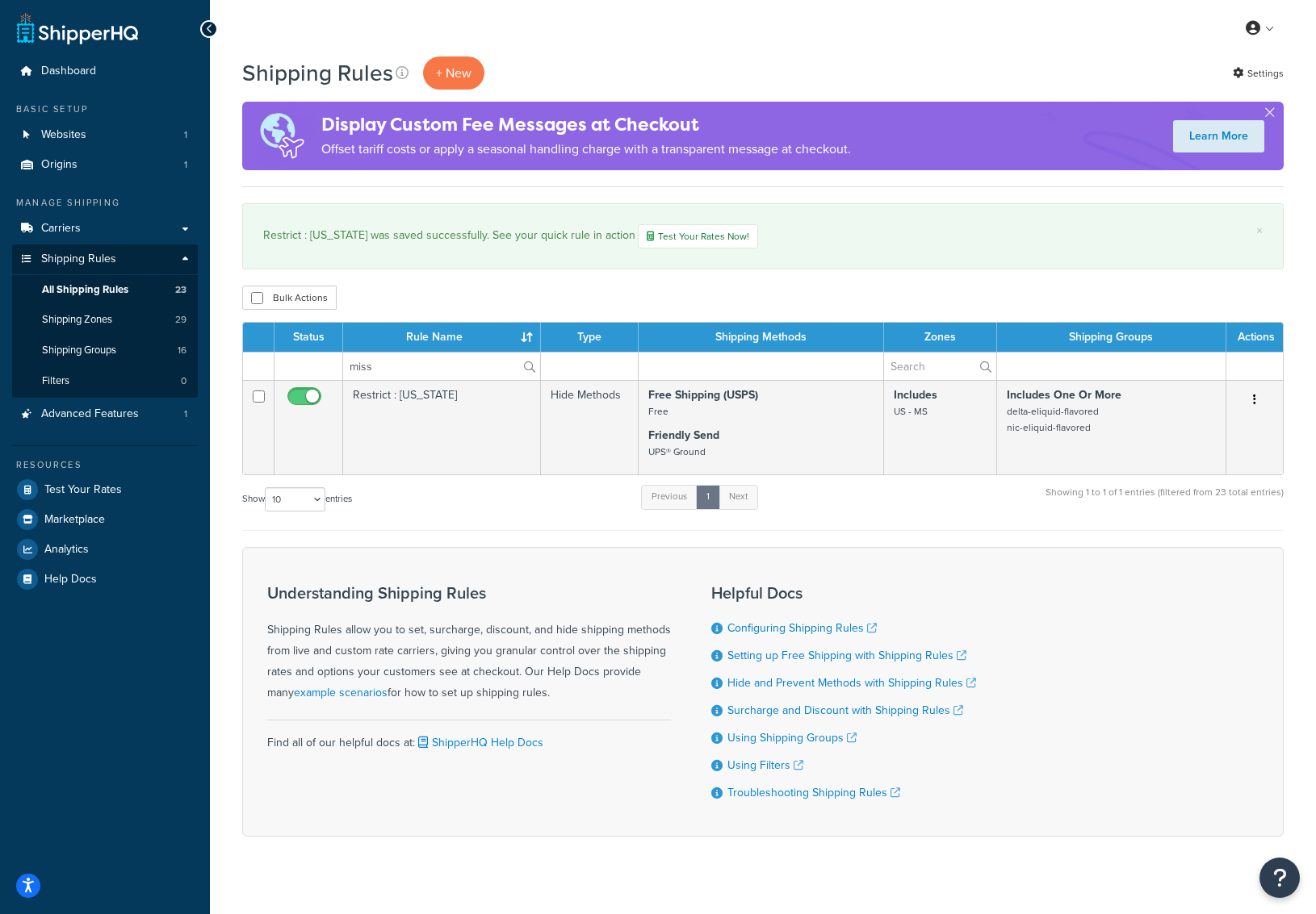
click at [748, 294] on div "Bulk Actions Duplicate [GEOGRAPHIC_DATA]" at bounding box center [763, 298] width 1042 height 24
drag, startPoint x: 742, startPoint y: 272, endPoint x: 743, endPoint y: 283, distance: 11.0
click at [743, 283] on div "Shipping Rules + New Settings Display Custom Fee Messages at Checkout Offset ta…" at bounding box center [763, 474] width 1106 height 837
click at [742, 282] on div "Shipping Rules + New Settings Display Custom Fee Messages at Checkout Offset ta…" at bounding box center [763, 474] width 1106 height 837
click at [887, 265] on div "× Restrict : [US_STATE] was saved successfully. See your quick rule in action T…" at bounding box center [763, 236] width 1042 height 66
